Goal: Task Accomplishment & Management: Complete application form

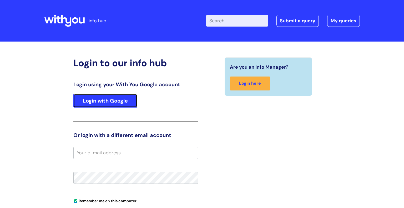
click at [110, 99] on link "Login with Google" at bounding box center [105, 101] width 64 height 14
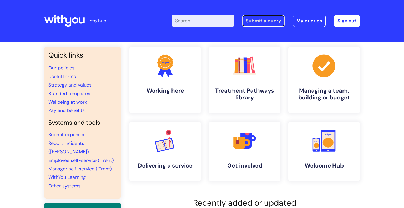
click at [258, 23] on link "Submit a query" at bounding box center [263, 21] width 42 height 12
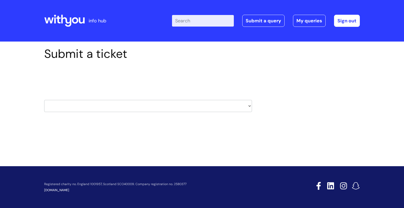
click at [240, 109] on select "HR / People IT and Support Clinical Drug Alerts Finance Accounts Data Support T…" at bounding box center [148, 106] width 208 height 12
select select "it_and_support"
click at [44, 100] on select "HR / People IT and Support Clinical Drug Alerts Finance Accounts Data Support T…" at bounding box center [148, 106] width 208 height 12
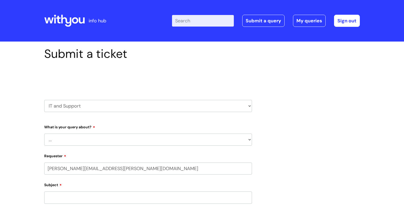
select select "80004157237"
click at [128, 145] on select "... Mobile Phone Reset & MFA Accounts, Starters and Leavers IT Hardware issue I…" at bounding box center [148, 140] width 208 height 12
select select "Something Else"
click at [44, 134] on select "... Mobile Phone Reset & MFA Accounts, Starters and Leavers IT Hardware issue I…" at bounding box center [148, 140] width 208 height 12
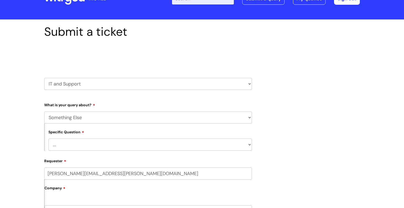
scroll to position [25, 0]
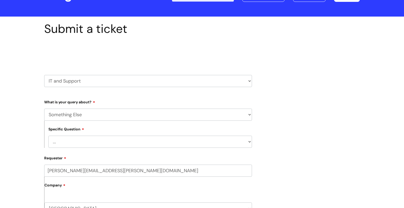
click at [113, 140] on select "... My problem is not listed" at bounding box center [150, 142] width 204 height 12
select select "My problem is not listed"
click at [48, 136] on select "... My problem is not listed" at bounding box center [150, 142] width 204 height 12
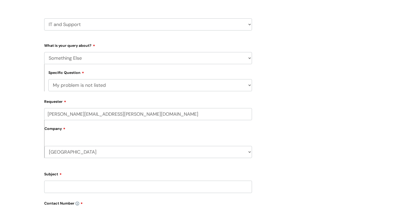
scroll to position [127, 0]
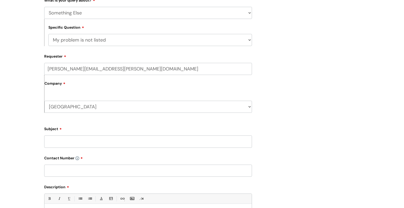
click at [98, 141] on input "Subject" at bounding box center [148, 141] width 208 height 12
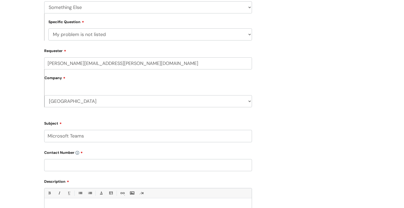
type input "Microsoft Teams"
click at [82, 169] on input "text" at bounding box center [148, 165] width 208 height 12
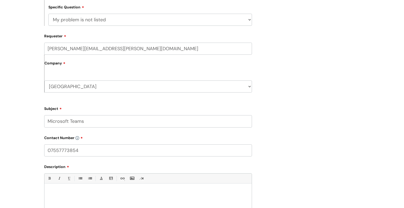
scroll to position [169, 0]
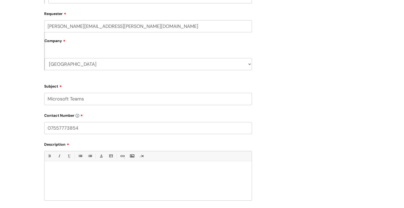
type input "07557773854"
click at [86, 168] on div at bounding box center [147, 182] width 207 height 36
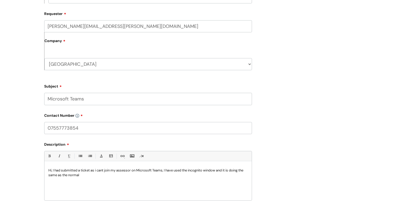
click at [97, 175] on p "Hi, I had submitted a ticket as i cant join my assessor on Microsoft Teams, I h…" at bounding box center [147, 172] width 199 height 9
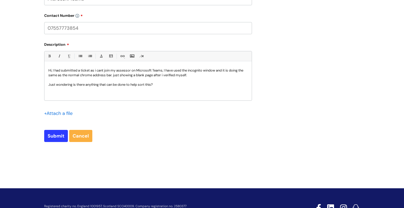
scroll to position [270, 0]
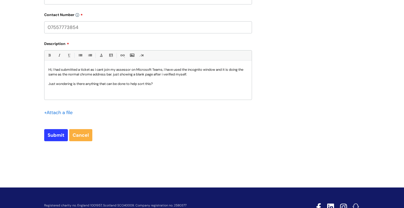
click at [219, 69] on p "Hi, I had submitted a ticket as i cant join my assessor on Microsoft Teams, I h…" at bounding box center [147, 71] width 199 height 9
click at [195, 74] on p "Hi, I had submitted a ticket as i cant join my assessor on Microsoft Teams, I h…" at bounding box center [147, 71] width 199 height 9
click at [98, 69] on p "Hi, I had submitted a ticket as i cant join my assessor on Microsoft Teams, I h…" at bounding box center [147, 71] width 199 height 9
click at [226, 68] on p "Hi, I had submitted a ticket as I can't join my assessor on Microsoft Teams, I …" at bounding box center [147, 71] width 199 height 9
click at [59, 137] on input "Submit" at bounding box center [56, 135] width 24 height 12
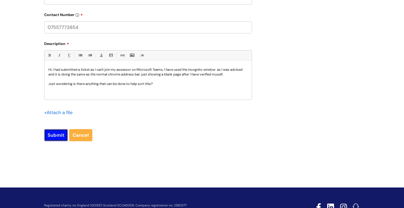
type input "Please Wait..."
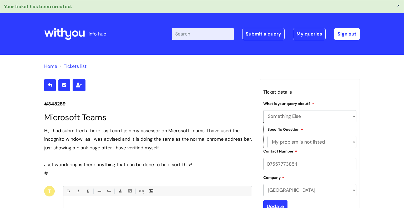
select select "Something Else"
select select "My problem is not listed"
